Goal: Information Seeking & Learning: Learn about a topic

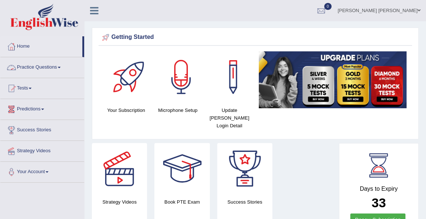
click at [41, 69] on link "Practice Questions" at bounding box center [42, 66] width 84 height 18
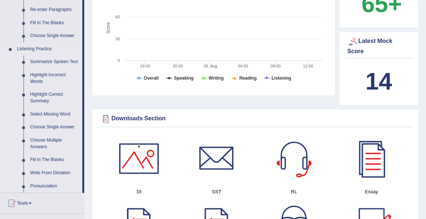
scroll to position [278, 0]
click at [49, 62] on link "Summarize Spoken Text" at bounding box center [54, 61] width 55 height 13
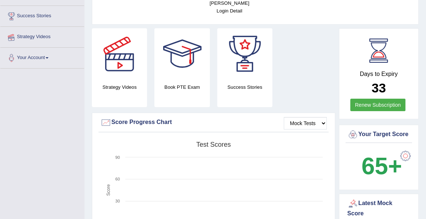
scroll to position [161, 0]
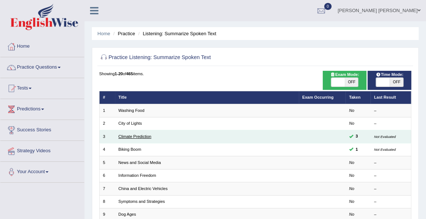
click at [140, 136] on link "Climate Prediction" at bounding box center [134, 136] width 33 height 4
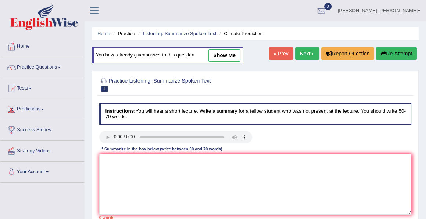
click at [219, 57] on link "show me" at bounding box center [224, 55] width 32 height 12
type textarea "A noteworthy point revealed in the lecture was about fossel fuel and it's impac…"
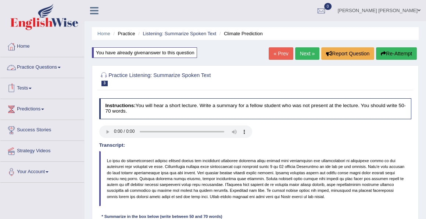
click at [40, 66] on link "Practice Questions" at bounding box center [42, 66] width 84 height 18
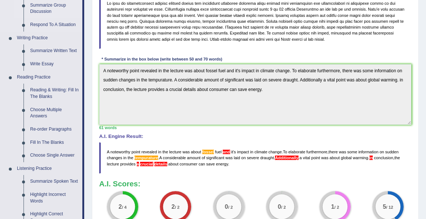
scroll to position [165, 0]
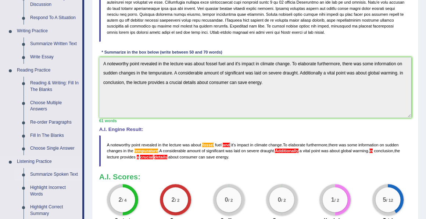
click at [48, 174] on link "Summarize Spoken Text" at bounding box center [54, 174] width 55 height 13
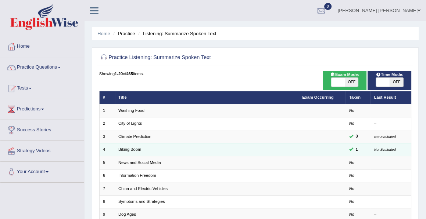
click at [174, 145] on td "Biking Boom" at bounding box center [207, 149] width 184 height 13
click at [127, 151] on td "Biking Boom" at bounding box center [207, 149] width 184 height 13
click at [126, 148] on link "Biking Boom" at bounding box center [129, 149] width 23 height 4
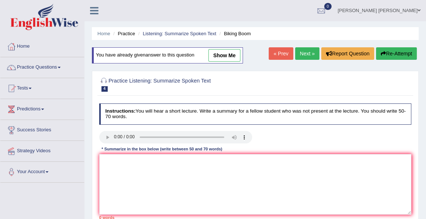
click at [217, 55] on link "show me" at bounding box center [224, 55] width 32 height 12
type textarea "A noteworthy point revealed in the lecture was about Covid crisis. To elaborate…"
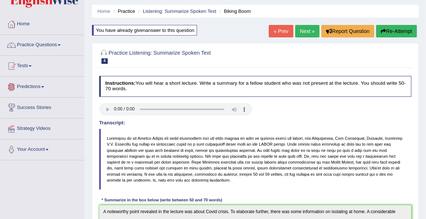
scroll to position [22, 0]
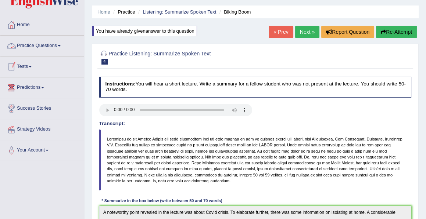
click at [57, 46] on link "Practice Questions" at bounding box center [42, 45] width 84 height 18
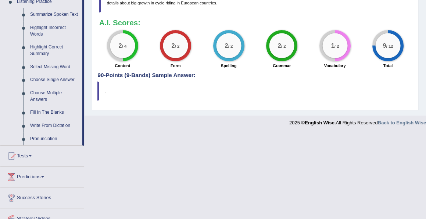
scroll to position [356, 0]
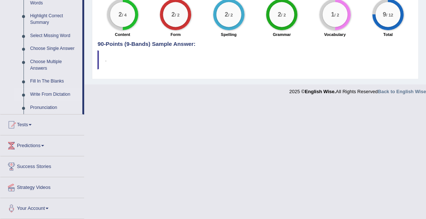
click at [43, 93] on link "Write From Dictation" at bounding box center [54, 94] width 55 height 13
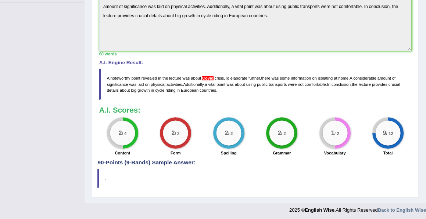
scroll to position [107, 0]
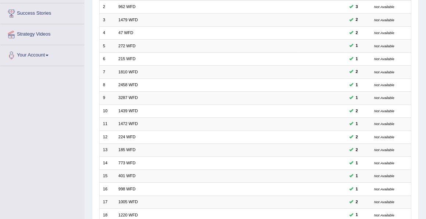
scroll to position [200, 0]
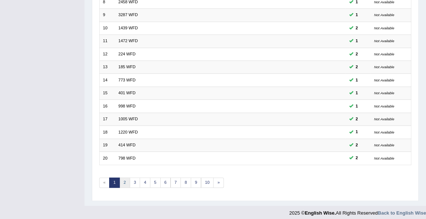
click at [126, 178] on link "2" at bounding box center [124, 183] width 11 height 10
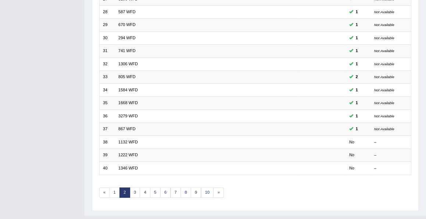
scroll to position [200, 0]
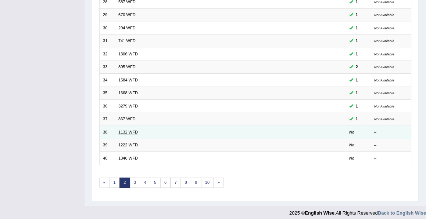
click at [125, 130] on link "1132 WFD" at bounding box center [127, 132] width 19 height 4
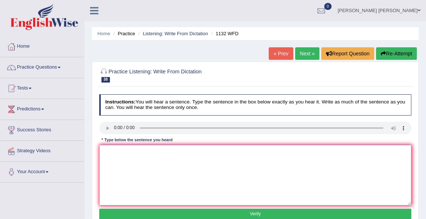
click at [233, 166] on textarea at bounding box center [255, 175] width 312 height 61
click at [109, 157] on textarea at bounding box center [255, 175] width 312 height 61
type textarea "Many important policies need to be made."
click at [253, 216] on button "Verify" at bounding box center [255, 214] width 312 height 11
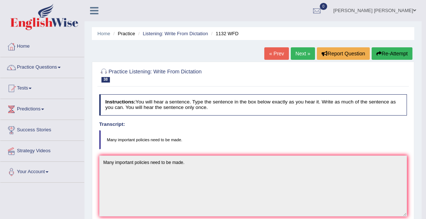
click at [298, 55] on link "Next »" at bounding box center [303, 53] width 24 height 12
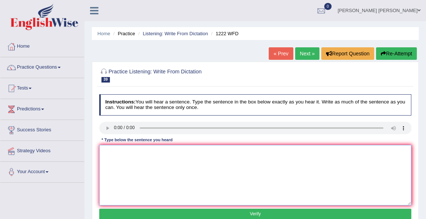
click at [109, 158] on textarea at bounding box center [255, 175] width 312 height 61
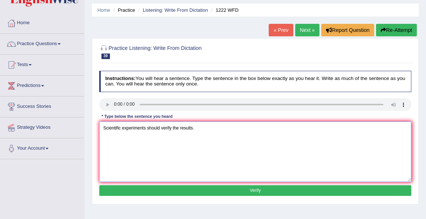
scroll to position [26, 0]
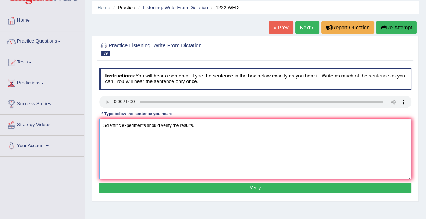
type textarea "Scientific experiments should verify the results."
click at [257, 186] on button "Verify" at bounding box center [255, 188] width 312 height 11
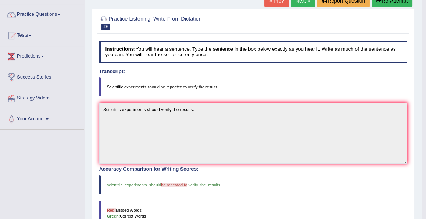
scroll to position [0, 0]
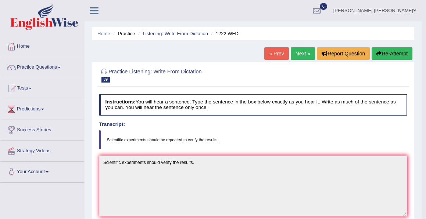
click at [301, 51] on link "Next »" at bounding box center [303, 53] width 24 height 12
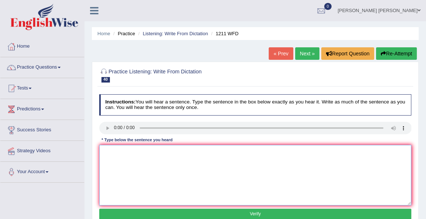
click at [101, 151] on textarea at bounding box center [255, 175] width 312 height 61
type textarea "Company's projects must adupt the regular data projection."
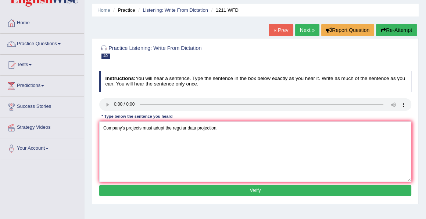
scroll to position [26, 0]
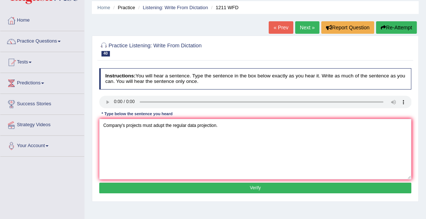
click at [256, 187] on button "Verify" at bounding box center [255, 188] width 312 height 11
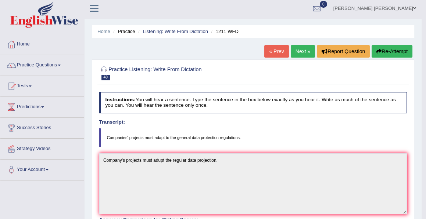
scroll to position [0, 0]
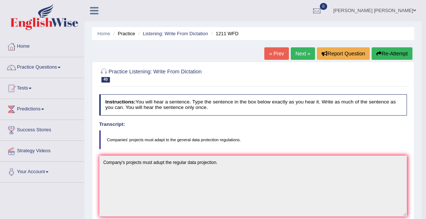
click at [298, 53] on link "Next »" at bounding box center [303, 53] width 24 height 12
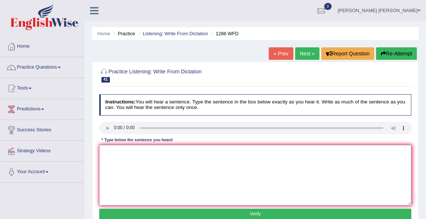
click at [104, 153] on textarea at bounding box center [255, 175] width 312 height 61
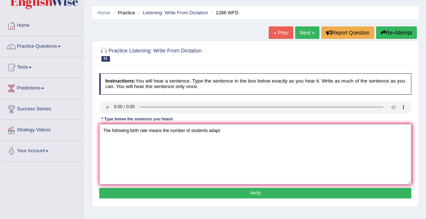
scroll to position [22, 0]
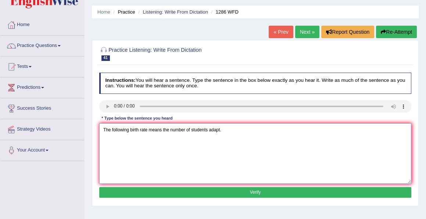
type textarea "The following birth rate means the number of students adapt."
click at [254, 191] on button "Verify" at bounding box center [255, 192] width 312 height 11
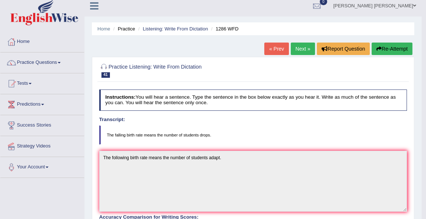
scroll to position [0, 0]
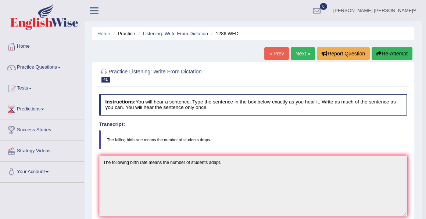
click at [299, 52] on link "Next »" at bounding box center [303, 53] width 24 height 12
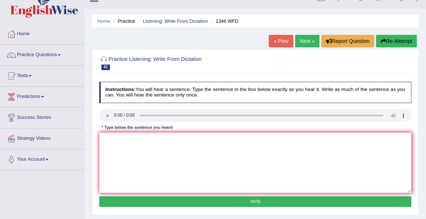
scroll to position [14, 0]
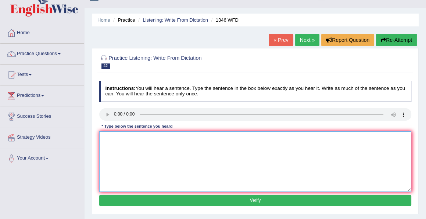
click at [104, 137] on textarea at bounding box center [255, 162] width 312 height 61
click at [128, 138] on textarea "The closing dte of application is on Monday." at bounding box center [255, 162] width 312 height 61
type textarea "The closing date of application is on Monday."
click at [258, 200] on button "Verify" at bounding box center [255, 200] width 312 height 11
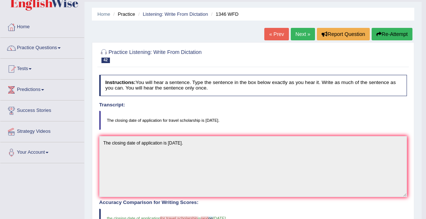
scroll to position [19, 0]
click at [296, 34] on link "Next »" at bounding box center [303, 34] width 24 height 12
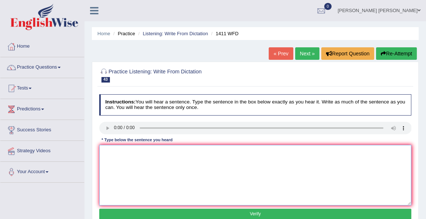
click at [108, 149] on textarea at bounding box center [255, 175] width 312 height 61
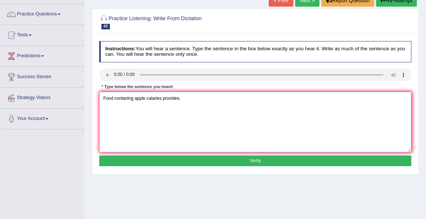
scroll to position [54, 0]
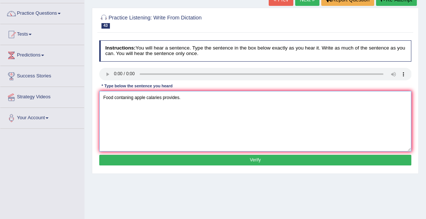
type textarea "Food contaning apple calaries provides."
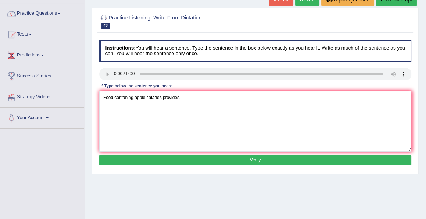
click at [249, 159] on button "Verify" at bounding box center [255, 160] width 312 height 11
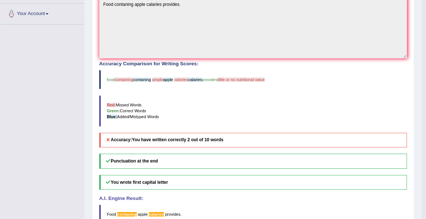
scroll to position [158, 0]
drag, startPoint x: 127, startPoint y: 83, endPoint x: 152, endPoint y: 96, distance: 28.4
click at [152, 96] on div "Accuracy Comparison for Writing Scores: food containing contaning ample apple c…" at bounding box center [253, 105] width 308 height 86
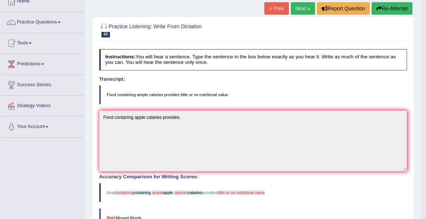
scroll to position [0, 0]
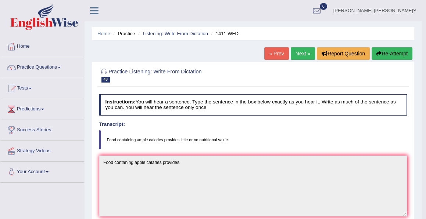
click at [299, 54] on link "Next »" at bounding box center [303, 53] width 24 height 12
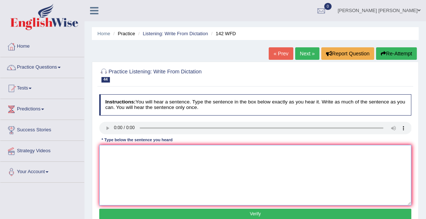
click at [108, 155] on textarea at bounding box center [255, 175] width 312 height 61
click at [104, 151] on textarea "the typical part of this course society." at bounding box center [255, 175] width 312 height 61
click at [132, 164] on textarea "The typical part of this course society." at bounding box center [255, 175] width 312 height 61
type textarea "The typical part of this course society."
click at [256, 214] on button "Verify" at bounding box center [255, 214] width 312 height 11
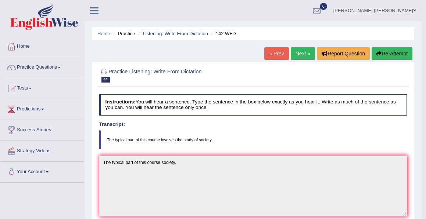
click at [299, 54] on link "Next »" at bounding box center [303, 53] width 24 height 12
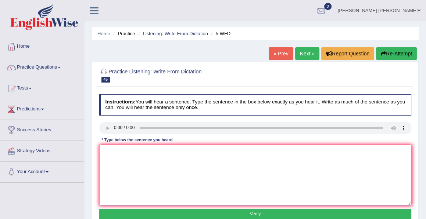
click at [109, 150] on textarea at bounding box center [255, 175] width 312 height 61
click at [161, 151] on textarea "Graduate on this course in finincial sector" at bounding box center [255, 175] width 312 height 61
click at [184, 153] on textarea "Graduate on this course in financial sector" at bounding box center [255, 175] width 312 height 61
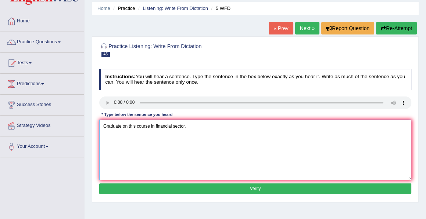
scroll to position [44, 0]
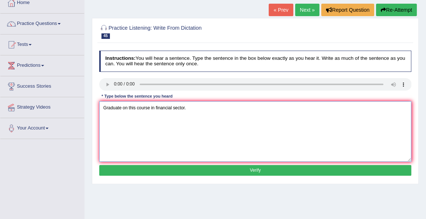
type textarea "Graduate on this course in financial sector."
click at [253, 170] on button "Verify" at bounding box center [255, 170] width 312 height 11
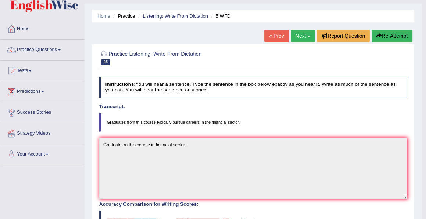
scroll to position [0, 0]
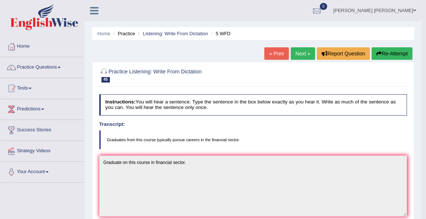
click at [298, 51] on link "Next »" at bounding box center [303, 53] width 24 height 12
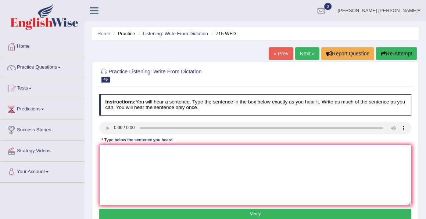
click at [109, 152] on textarea at bounding box center [255, 175] width 312 height 61
type textarea "t"
type textarea "The study is project funded by the university."
click at [255, 212] on button "Verify" at bounding box center [255, 214] width 312 height 11
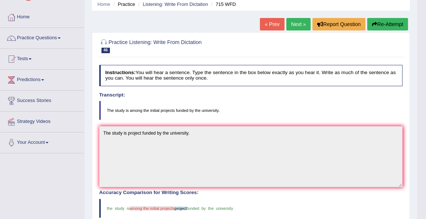
scroll to position [29, 0]
click at [52, 39] on link "Practice Questions" at bounding box center [42, 37] width 84 height 18
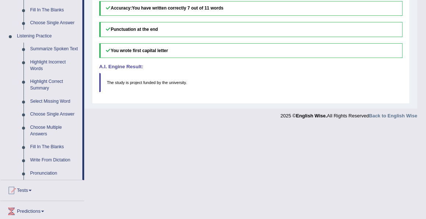
scroll to position [356, 0]
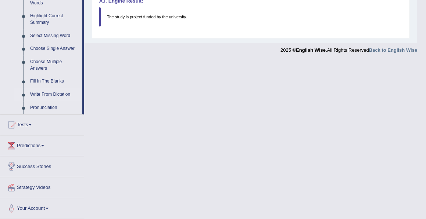
click at [42, 94] on link "Write From Dictation" at bounding box center [54, 94] width 55 height 13
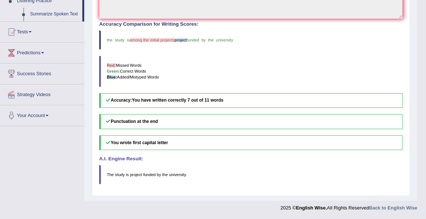
scroll to position [194, 0]
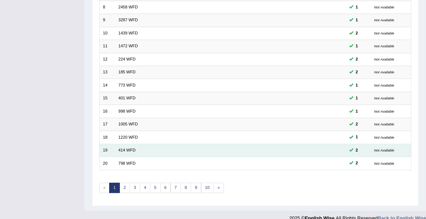
scroll to position [195, 0]
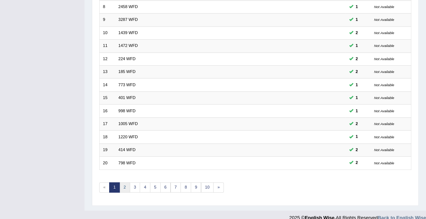
click at [123, 183] on link "2" at bounding box center [124, 188] width 11 height 10
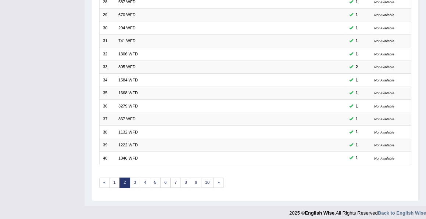
scroll to position [200, 0]
click at [135, 178] on link "3" at bounding box center [135, 183] width 11 height 10
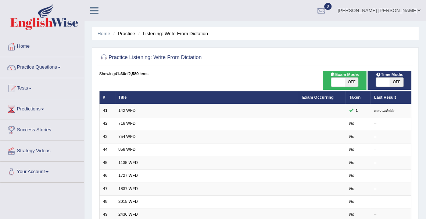
click at [55, 68] on link "Practice Questions" at bounding box center [42, 66] width 84 height 18
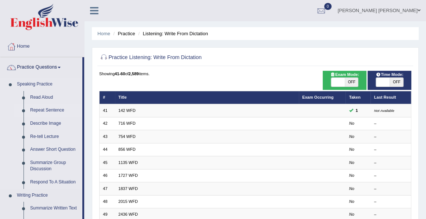
click at [41, 111] on link "Repeat Sentence" at bounding box center [54, 110] width 55 height 13
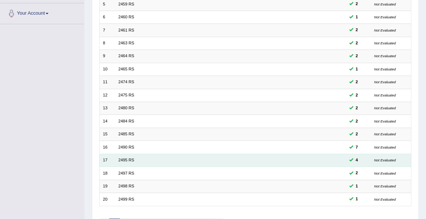
scroll to position [200, 0]
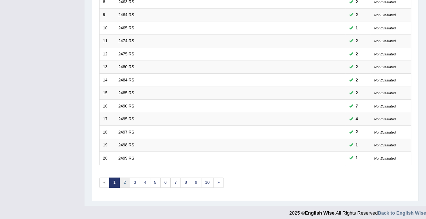
click at [125, 178] on link "2" at bounding box center [124, 183] width 11 height 10
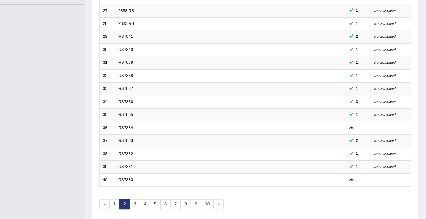
scroll to position [200, 0]
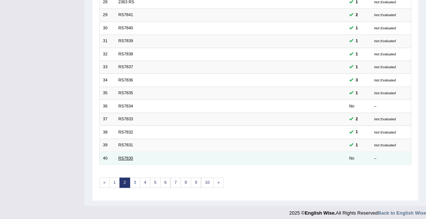
click at [127, 156] on link "RS7830" at bounding box center [125, 158] width 15 height 4
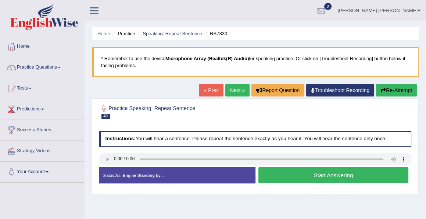
click at [316, 173] on button "Start Answering" at bounding box center [333, 176] width 150 height 16
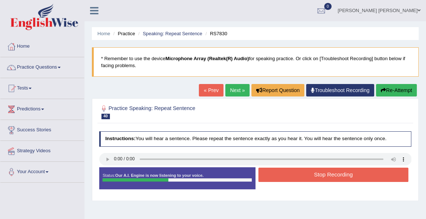
click at [316, 173] on button "Stop Recording" at bounding box center [333, 175] width 150 height 14
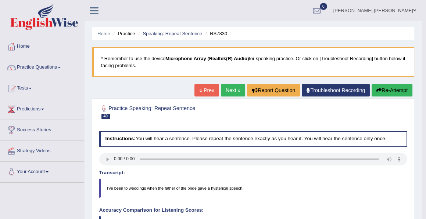
click at [230, 89] on link "Next »" at bounding box center [233, 90] width 24 height 12
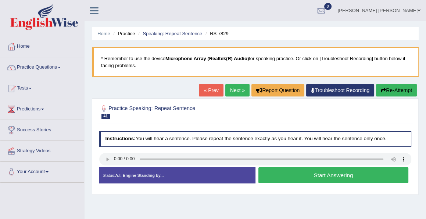
click at [325, 175] on button "Start Answering" at bounding box center [333, 176] width 150 height 16
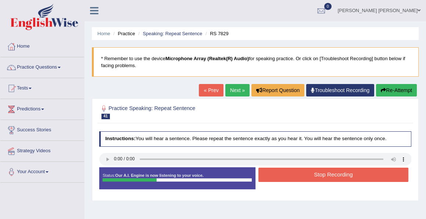
click at [325, 175] on button "Stop Recording" at bounding box center [333, 175] width 150 height 14
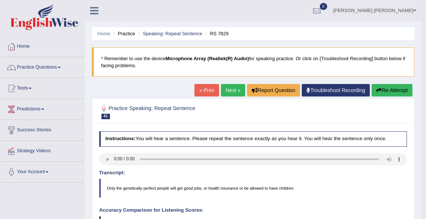
click at [231, 90] on link "Next »" at bounding box center [233, 90] width 24 height 12
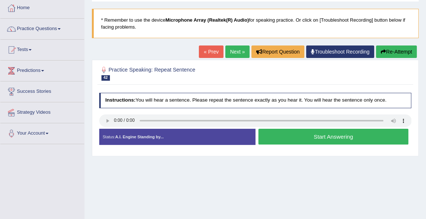
scroll to position [38, 0]
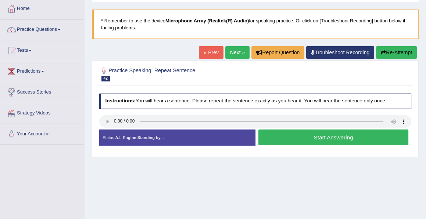
click at [319, 139] on button "Start Answering" at bounding box center [333, 138] width 150 height 16
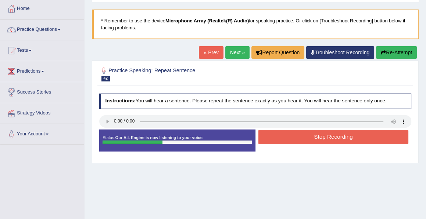
click at [319, 139] on button "Stop Recording" at bounding box center [333, 137] width 150 height 14
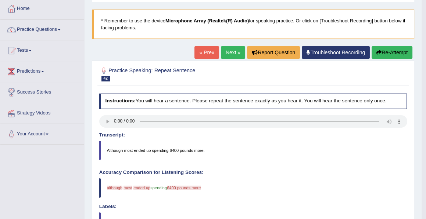
click at [230, 54] on link "Next »" at bounding box center [233, 52] width 24 height 12
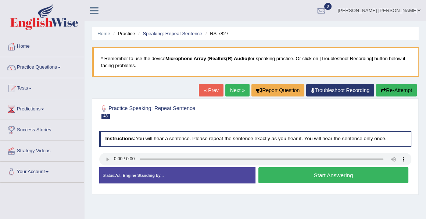
click at [331, 175] on button "Start Answering" at bounding box center [333, 176] width 150 height 16
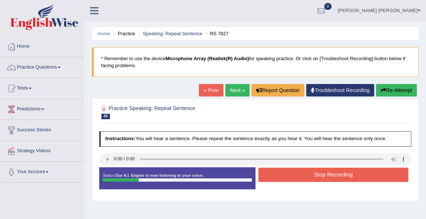
click at [331, 175] on button "Stop Recording" at bounding box center [333, 175] width 150 height 14
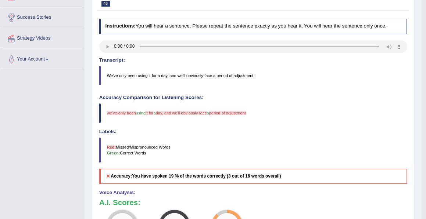
scroll to position [110, 0]
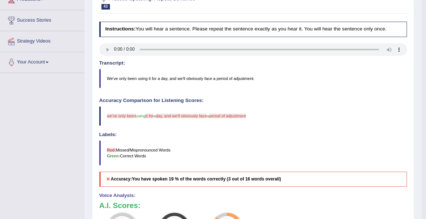
click at [227, 76] on blockquote "We've only been using it for a day, and we'll obviously face a period of adjust…" at bounding box center [253, 78] width 308 height 19
click at [242, 135] on h4 "Labels:" at bounding box center [253, 135] width 308 height 6
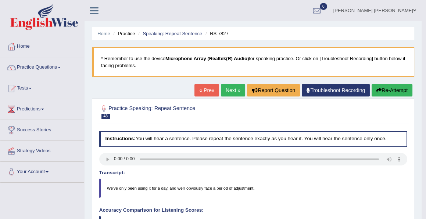
scroll to position [0, 0]
click at [227, 91] on link "Next »" at bounding box center [233, 90] width 24 height 12
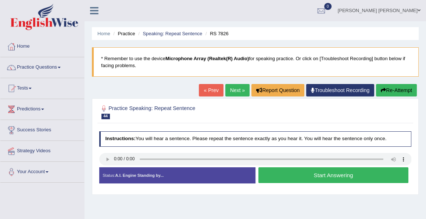
click at [331, 175] on button "Start Answering" at bounding box center [333, 176] width 150 height 16
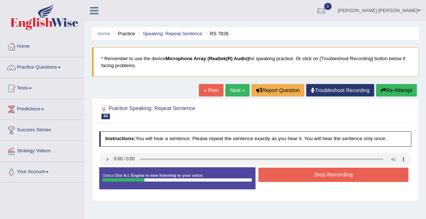
click at [331, 175] on button "Stop Recording" at bounding box center [333, 175] width 150 height 14
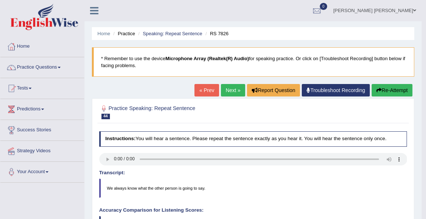
click at [226, 91] on link "Next »" at bounding box center [233, 90] width 24 height 12
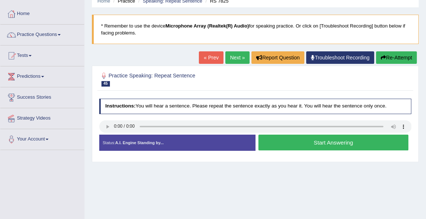
scroll to position [39, 0]
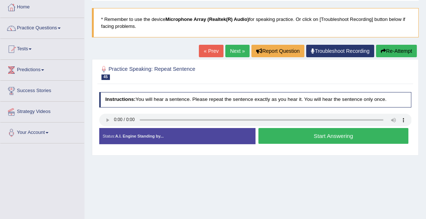
click at [323, 136] on button "Start Answering" at bounding box center [333, 136] width 150 height 16
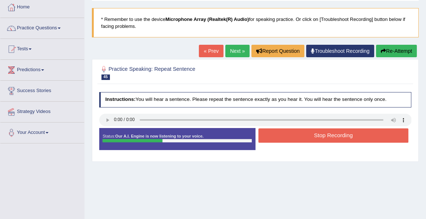
click at [323, 136] on button "Stop Recording" at bounding box center [333, 136] width 150 height 14
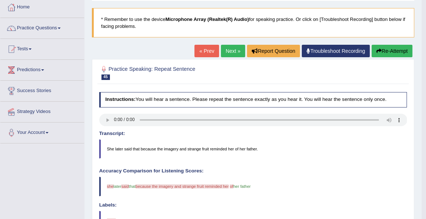
click at [323, 136] on h4 "Transcript:" at bounding box center [253, 134] width 308 height 6
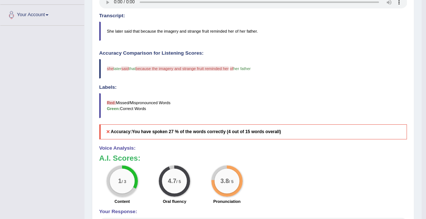
scroll to position [157, 0]
click at [323, 136] on h5 "Accuracy: You have spoken 27 % of the words correctly (4 out of 15 words overal…" at bounding box center [253, 132] width 308 height 15
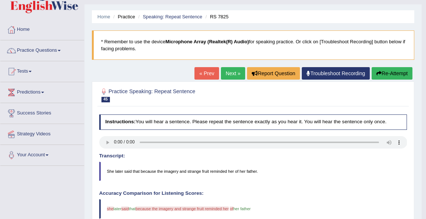
scroll to position [0, 0]
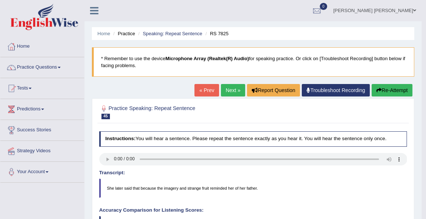
click at [230, 92] on link "Next »" at bounding box center [233, 90] width 24 height 12
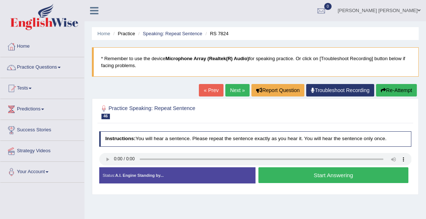
click at [323, 175] on button "Start Answering" at bounding box center [333, 176] width 150 height 16
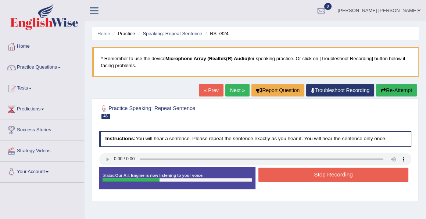
click at [323, 175] on button "Stop Recording" at bounding box center [333, 175] width 150 height 14
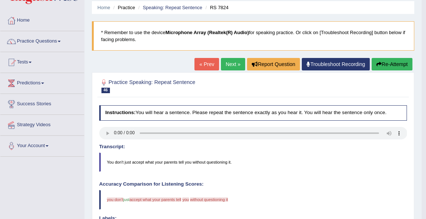
scroll to position [26, 0]
click at [389, 64] on button "Re-Attempt" at bounding box center [391, 64] width 41 height 12
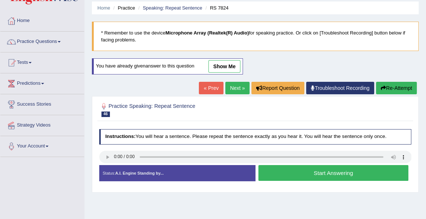
click at [319, 173] on button "Start Answering" at bounding box center [333, 173] width 150 height 16
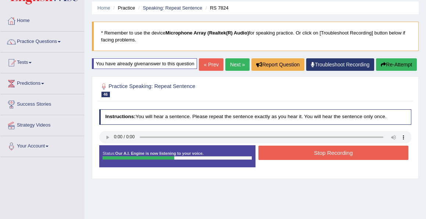
click at [327, 160] on button "Stop Recording" at bounding box center [333, 153] width 150 height 14
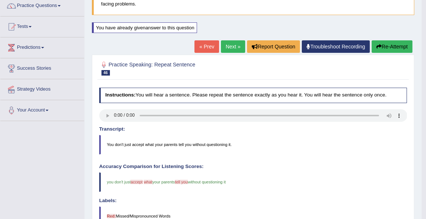
scroll to position [57, 0]
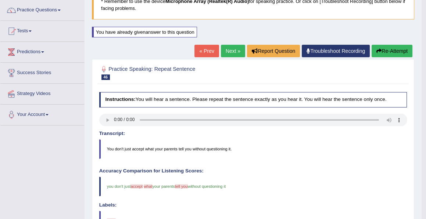
click at [228, 53] on link "Next »" at bounding box center [233, 51] width 24 height 12
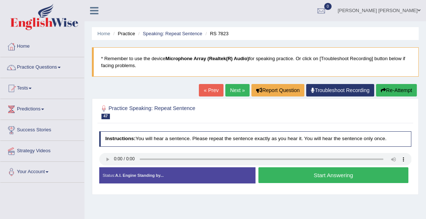
click at [324, 177] on button "Start Answering" at bounding box center [333, 176] width 150 height 16
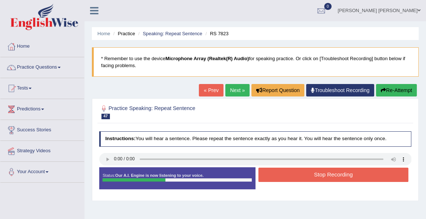
click at [324, 177] on button "Stop Recording" at bounding box center [333, 175] width 150 height 14
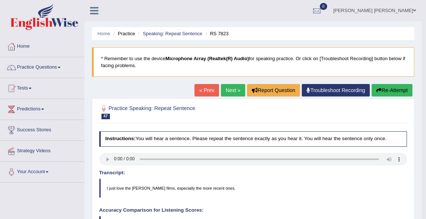
click at [230, 92] on link "Next »" at bounding box center [233, 90] width 24 height 12
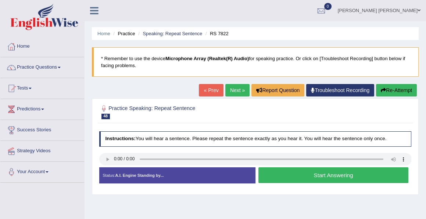
click at [210, 90] on link "« Prev" at bounding box center [211, 90] width 24 height 12
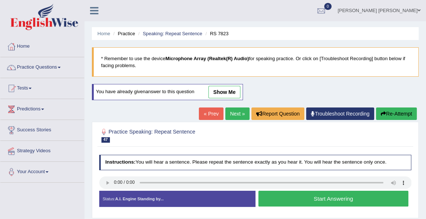
click at [313, 195] on button "Start Answering" at bounding box center [333, 199] width 150 height 16
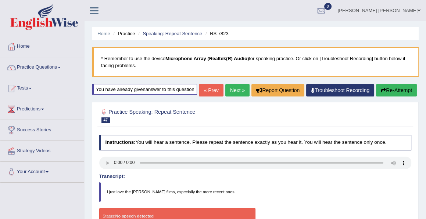
click at [212, 97] on link "« Prev" at bounding box center [211, 90] width 24 height 12
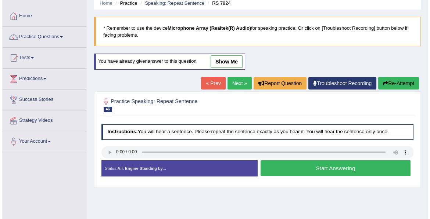
scroll to position [31, 0]
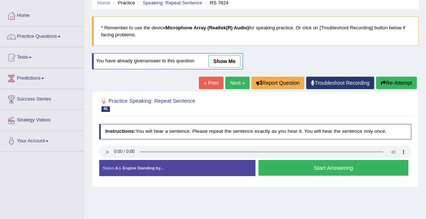
click at [323, 167] on button "Start Answering" at bounding box center [333, 168] width 150 height 16
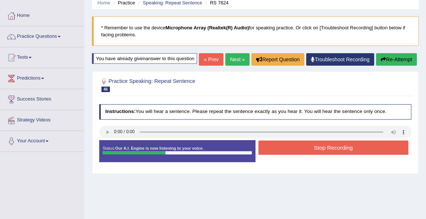
click at [323, 155] on button "Stop Recording" at bounding box center [333, 148] width 150 height 14
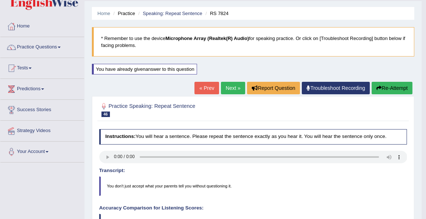
scroll to position [13, 0]
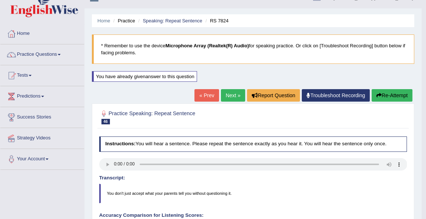
click at [230, 93] on link "Next »" at bounding box center [233, 95] width 24 height 12
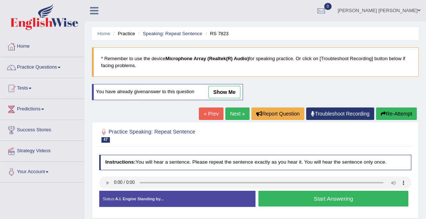
click at [321, 198] on button "Start Answering" at bounding box center [333, 199] width 150 height 16
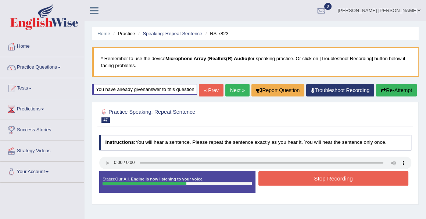
click at [325, 186] on button "Stop Recording" at bounding box center [333, 179] width 150 height 14
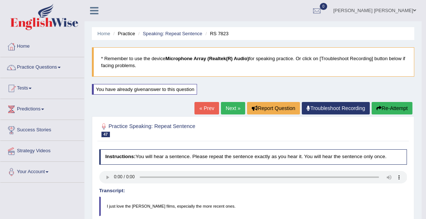
click at [230, 110] on link "Next »" at bounding box center [233, 108] width 24 height 12
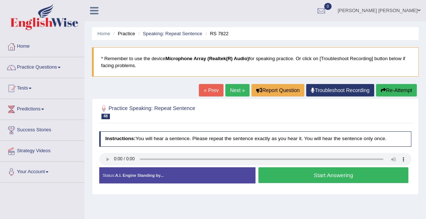
click at [321, 174] on button "Start Answering" at bounding box center [333, 176] width 150 height 16
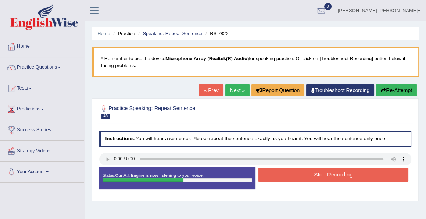
click at [321, 174] on button "Stop Recording" at bounding box center [333, 175] width 150 height 14
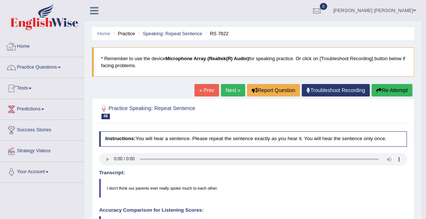
click at [25, 46] on link "Home" at bounding box center [42, 45] width 84 height 18
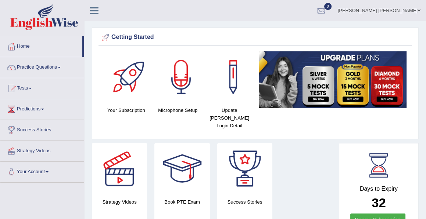
click at [44, 66] on link "Practice Questions" at bounding box center [42, 66] width 84 height 18
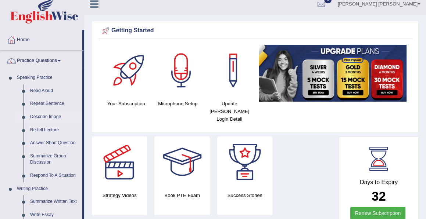
scroll to position [7, 0]
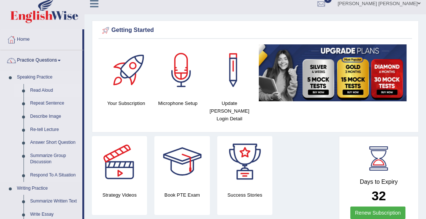
click at [41, 90] on link "Read Aloud" at bounding box center [54, 90] width 55 height 13
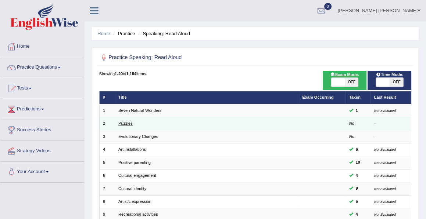
click at [123, 124] on link "Puzzles" at bounding box center [125, 123] width 14 height 4
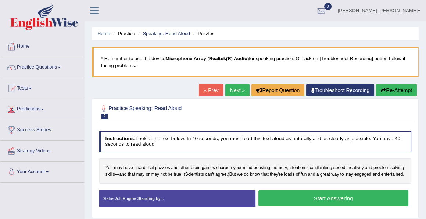
scroll to position [29, 0]
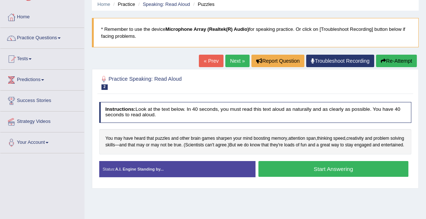
click at [321, 174] on button "Start Answering" at bounding box center [333, 169] width 150 height 16
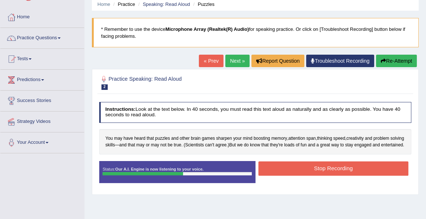
click at [321, 174] on button "Stop Recording" at bounding box center [333, 169] width 150 height 14
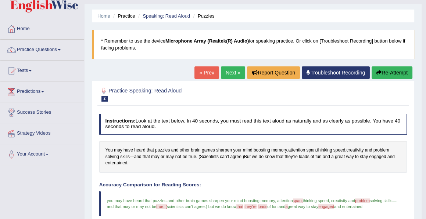
scroll to position [18, 0]
click at [45, 49] on link "Practice Questions" at bounding box center [42, 49] width 84 height 18
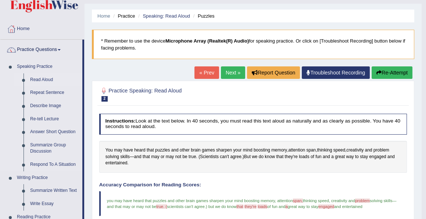
click at [39, 78] on link "Read Aloud" at bounding box center [54, 79] width 55 height 13
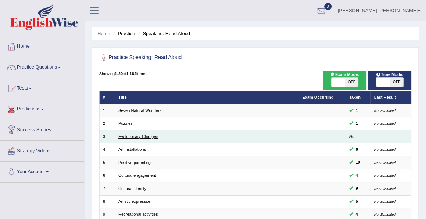
click at [139, 134] on link "Evolutionary Changes" at bounding box center [138, 136] width 40 height 4
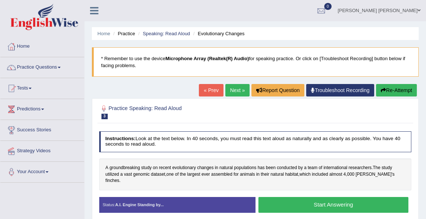
scroll to position [35, 0]
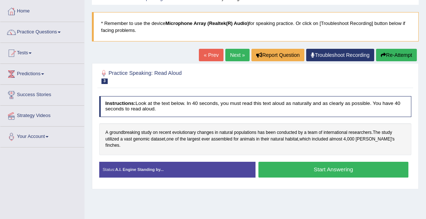
click at [319, 162] on button "Start Answering" at bounding box center [333, 170] width 150 height 16
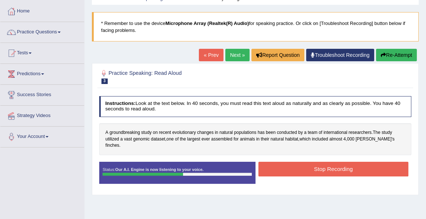
click at [319, 162] on button "Stop Recording" at bounding box center [333, 169] width 150 height 14
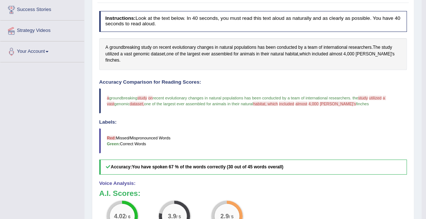
scroll to position [120, 0]
click at [106, 47] on span "A" at bounding box center [106, 48] width 3 height 7
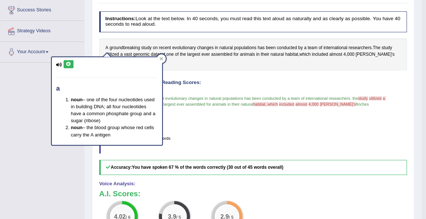
click at [68, 62] on icon at bounding box center [69, 64] width 6 height 4
click at [67, 64] on icon at bounding box center [69, 64] width 6 height 4
click at [67, 62] on icon at bounding box center [69, 64] width 6 height 4
click at [67, 63] on icon at bounding box center [69, 64] width 6 height 4
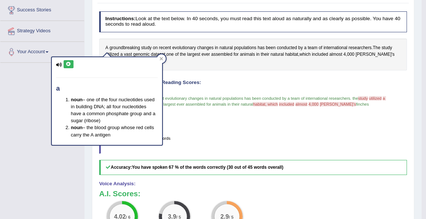
click at [67, 63] on icon at bounding box center [69, 64] width 6 height 4
click at [192, 107] on div "Accuracy Comparison for Reading Scores: a are groundbreaking study history on o…" at bounding box center [253, 127] width 308 height 95
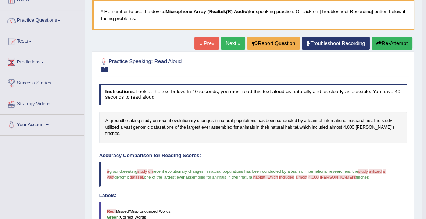
scroll to position [45, 0]
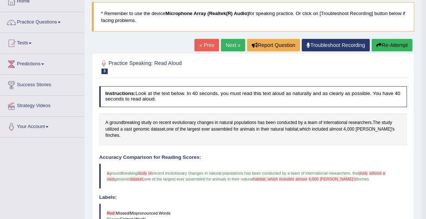
click at [383, 45] on button "Re-Attempt" at bounding box center [391, 45] width 41 height 12
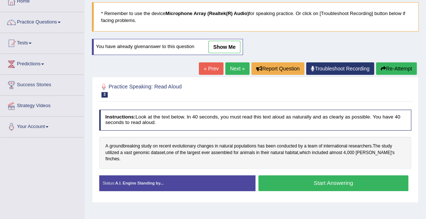
click at [319, 176] on button "Start Answering" at bounding box center [333, 184] width 150 height 16
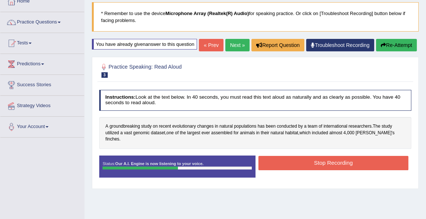
click at [323, 170] on button "Stop Recording" at bounding box center [333, 163] width 150 height 14
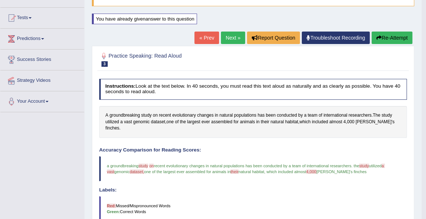
scroll to position [79, 0]
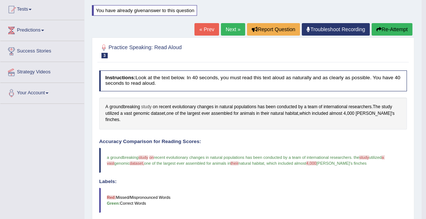
click at [145, 106] on span "study" at bounding box center [146, 107] width 10 height 7
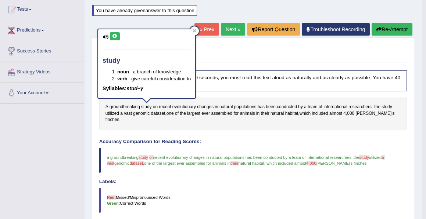
click at [115, 34] on icon at bounding box center [115, 36] width 6 height 4
click at [114, 35] on icon at bounding box center [115, 36] width 6 height 4
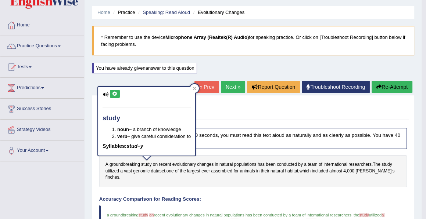
scroll to position [0, 0]
